Goal: Transaction & Acquisition: Obtain resource

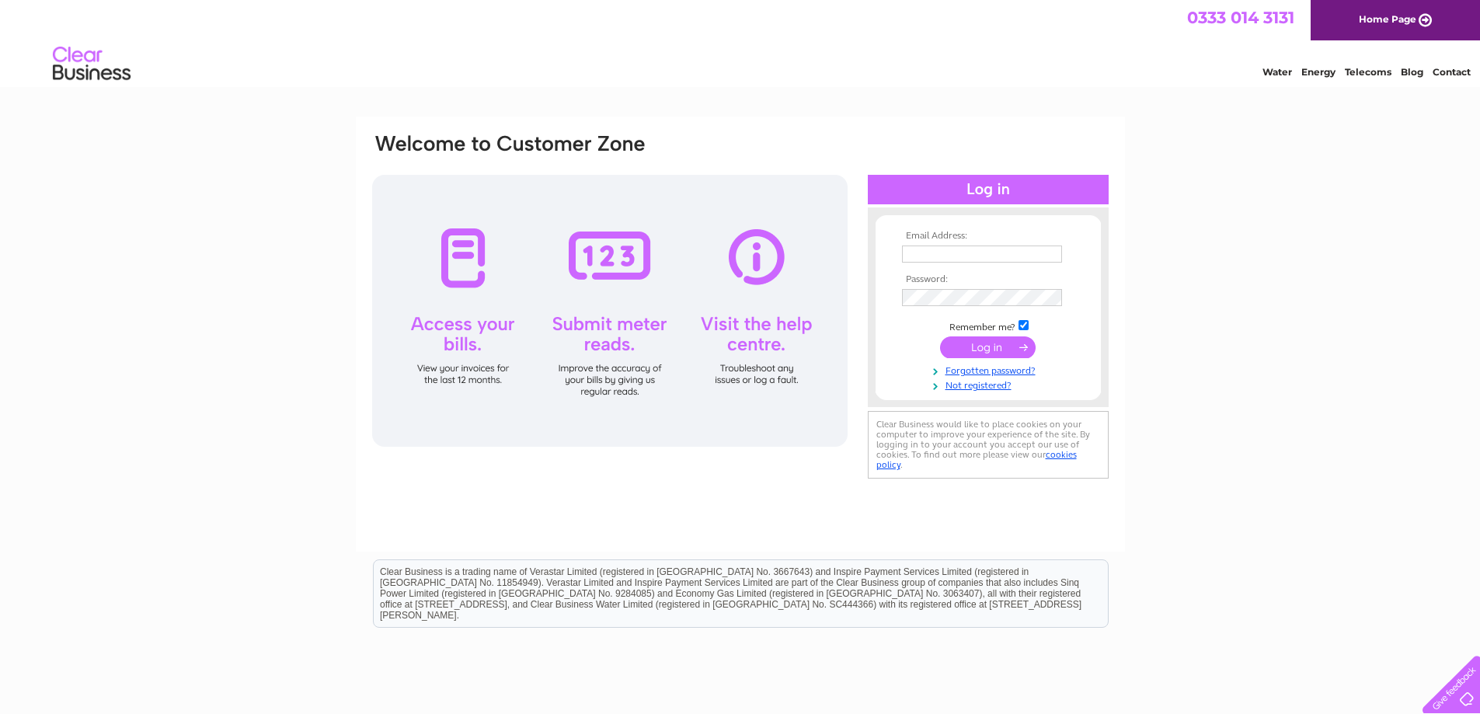
type input "[PERSON_NAME][EMAIL_ADDRESS][DOMAIN_NAME]"
click at [986, 347] on input "submit" at bounding box center [988, 347] width 96 height 22
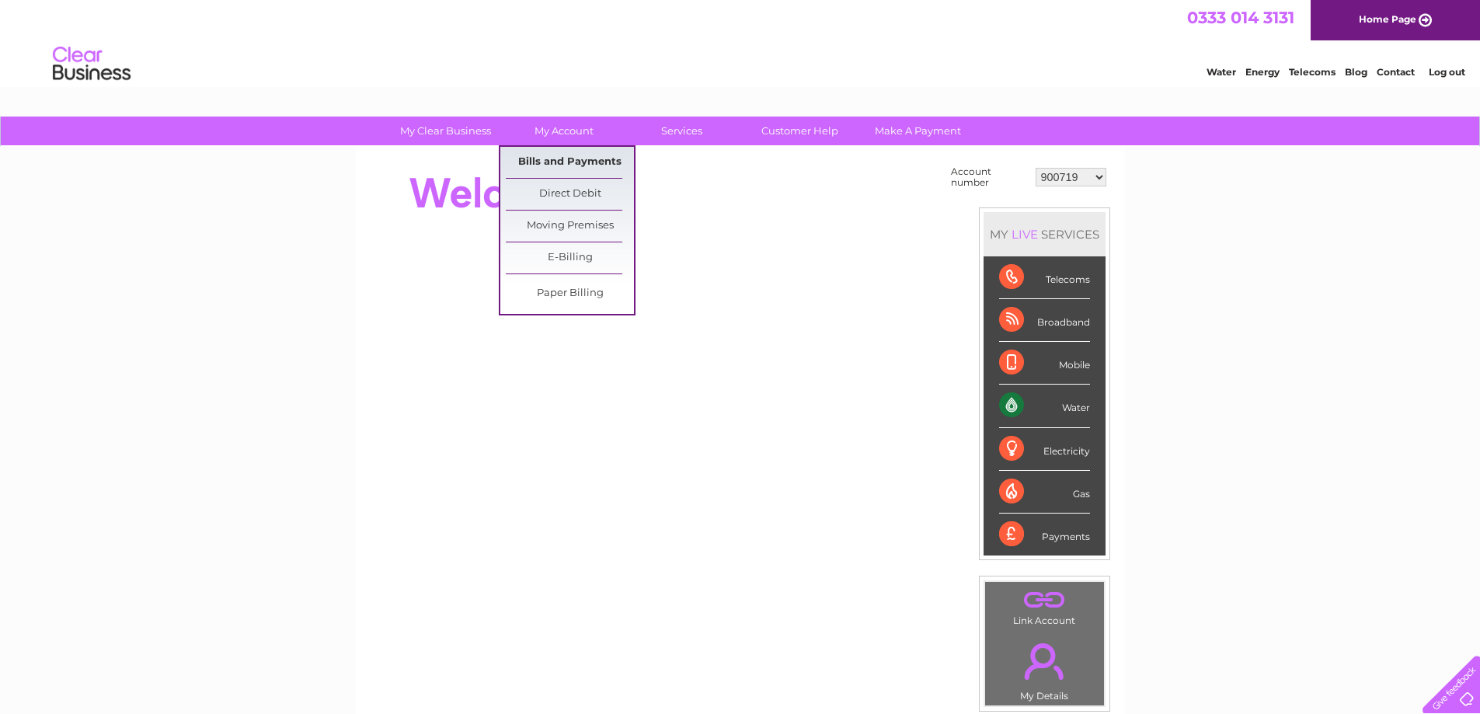
click at [563, 159] on link "Bills and Payments" at bounding box center [570, 162] width 128 height 31
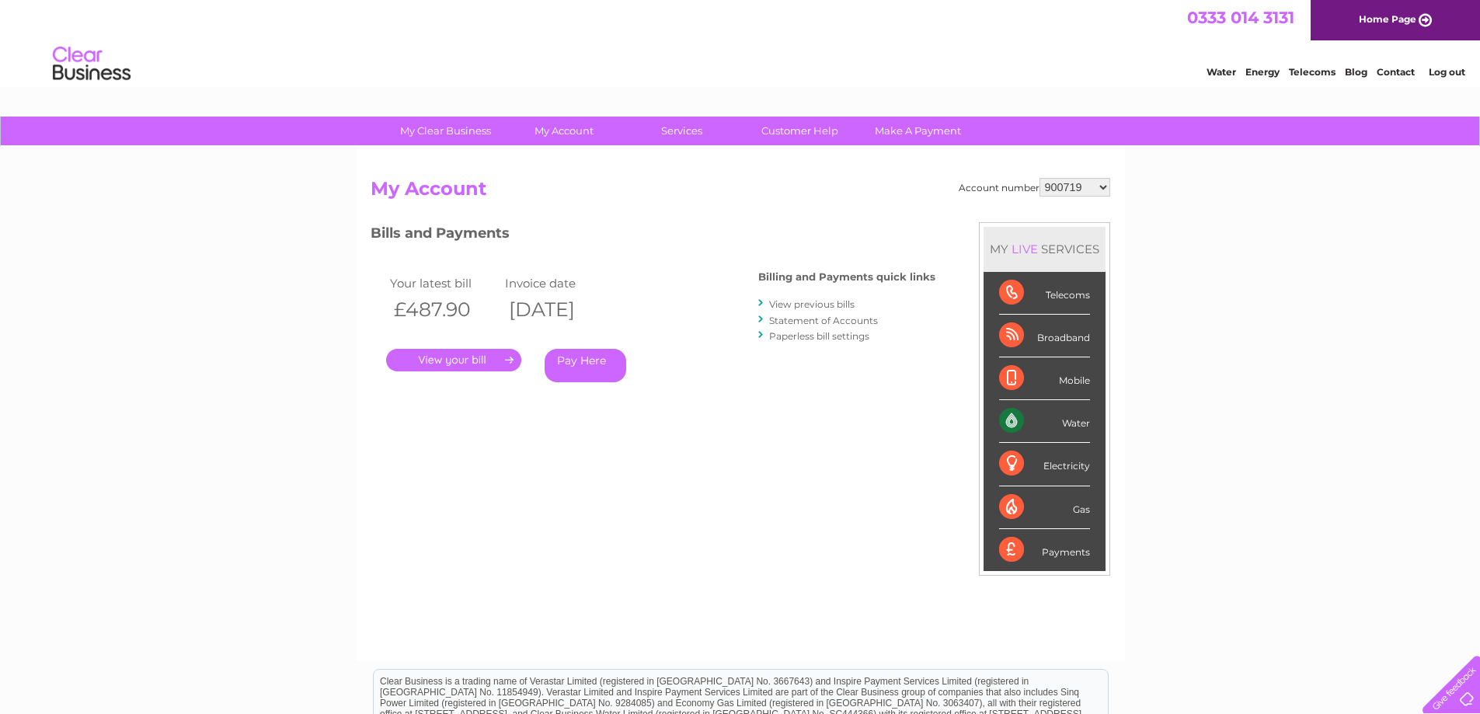
click at [1103, 185] on select "900719 900720 900721 900722 900724 907163 917749 919306 921360 928449 931316 93…" at bounding box center [1075, 187] width 71 height 19
select select "900722"
click at [1040, 178] on select "900719 900720 900721 900722 900724 907163 917749 919306 921360 928449 931316 93…" at bounding box center [1075, 187] width 71 height 19
click at [481, 356] on link "." at bounding box center [453, 360] width 135 height 23
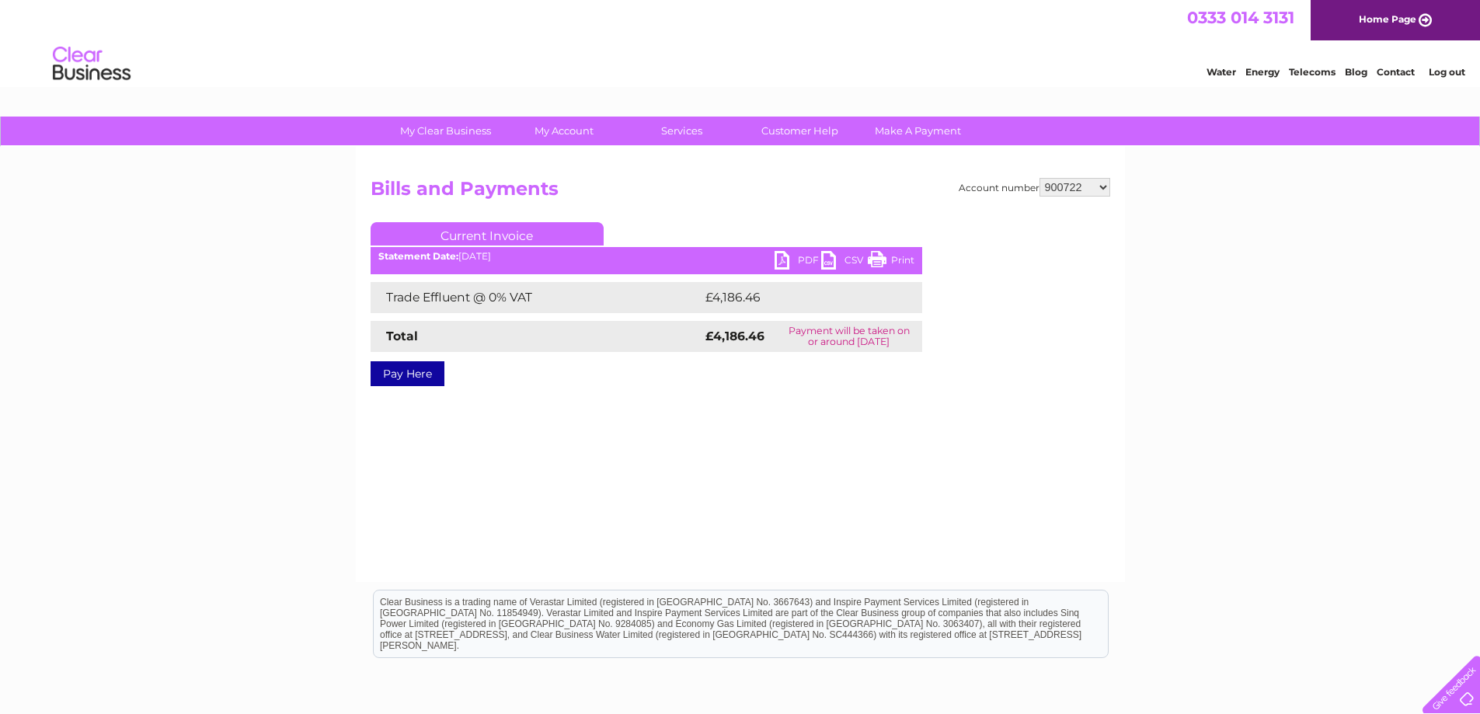
click at [806, 254] on link "PDF" at bounding box center [798, 262] width 47 height 23
click at [1442, 71] on link "Log out" at bounding box center [1447, 72] width 37 height 12
